Goal: Find specific page/section: Find specific page/section

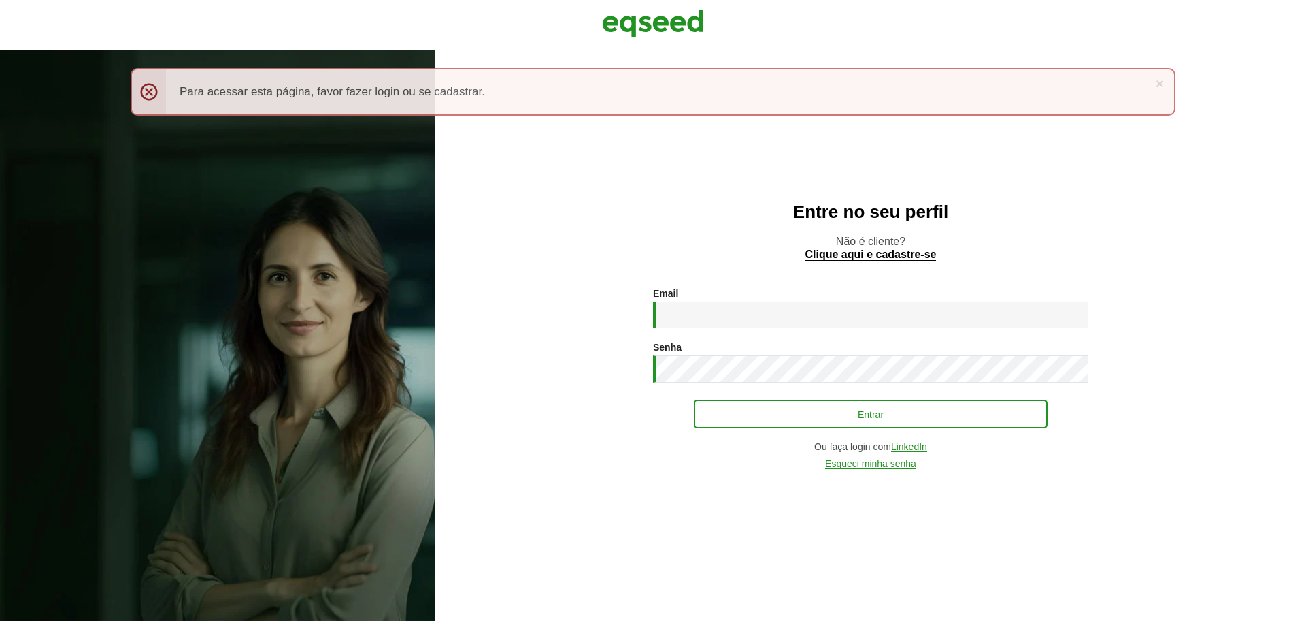
type input "**********"
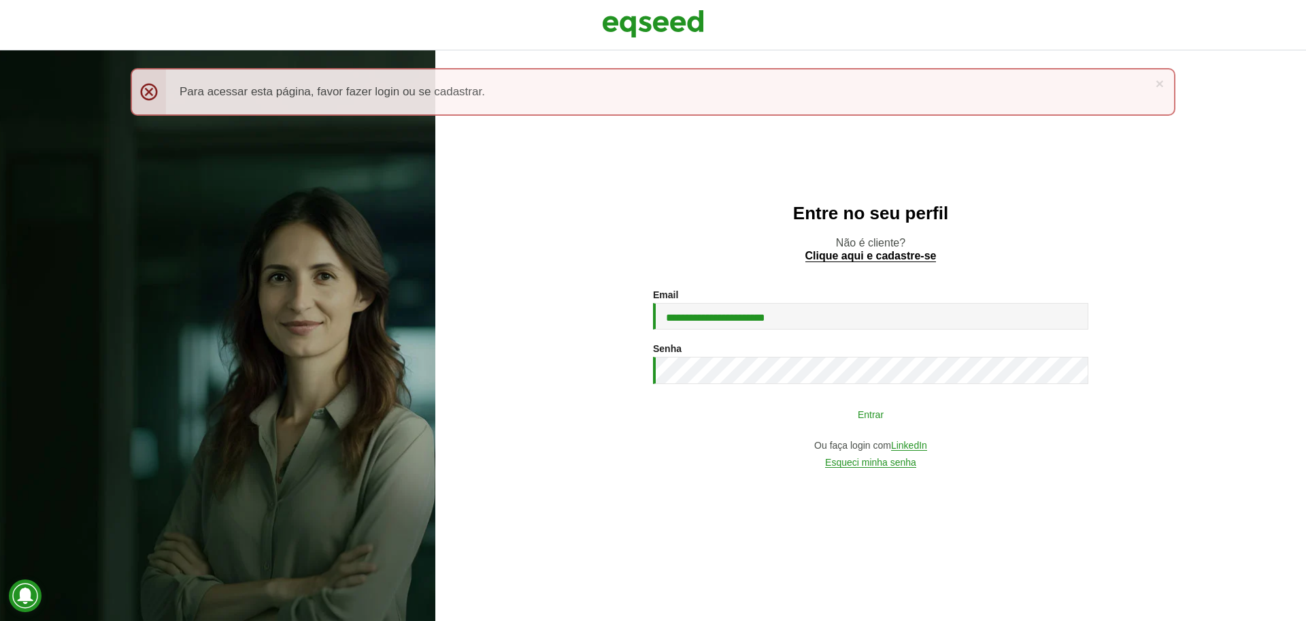
click at [721, 419] on button "Entrar" at bounding box center [871, 414] width 354 height 26
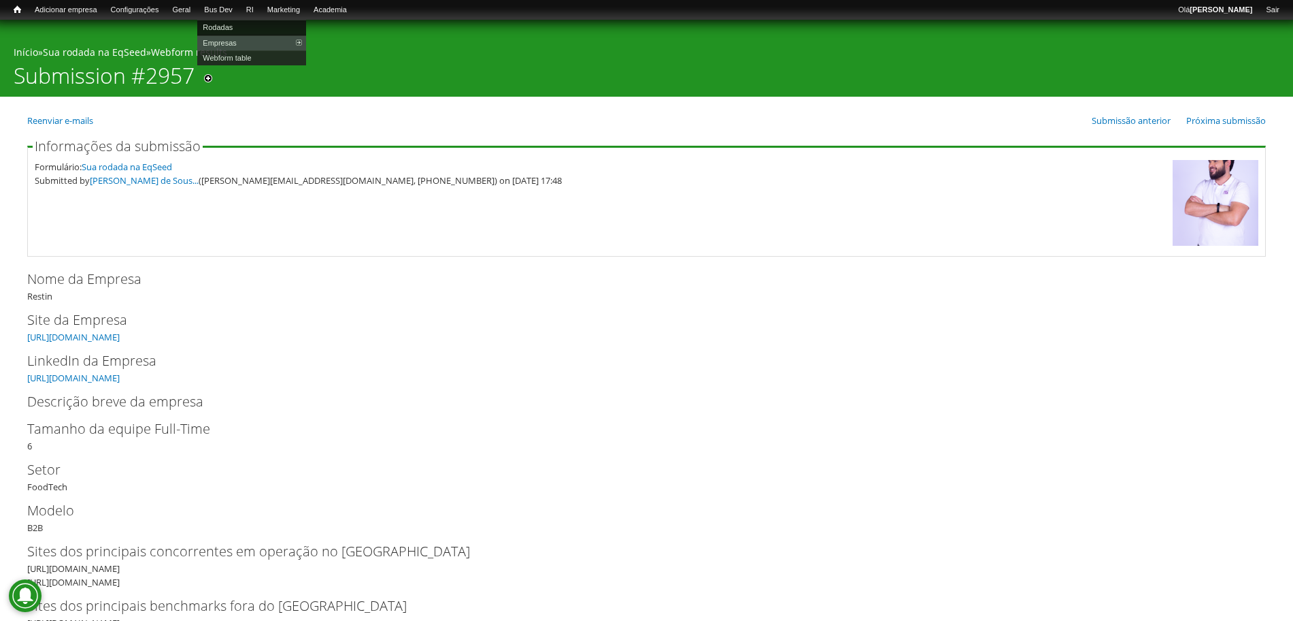
click at [230, 30] on link "Rodadas" at bounding box center [251, 27] width 109 height 15
